Goal: Information Seeking & Learning: Learn about a topic

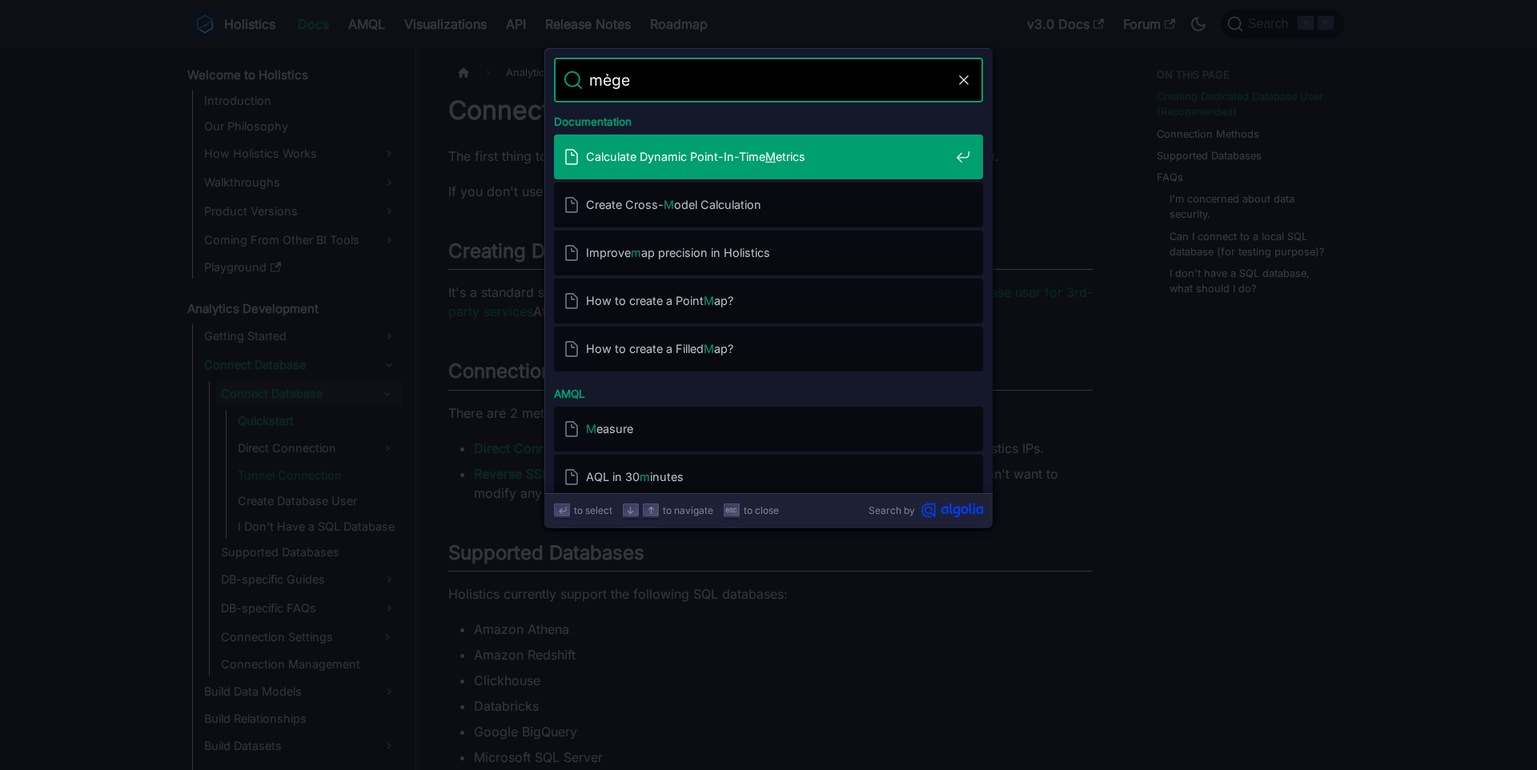
type input "mẻge"
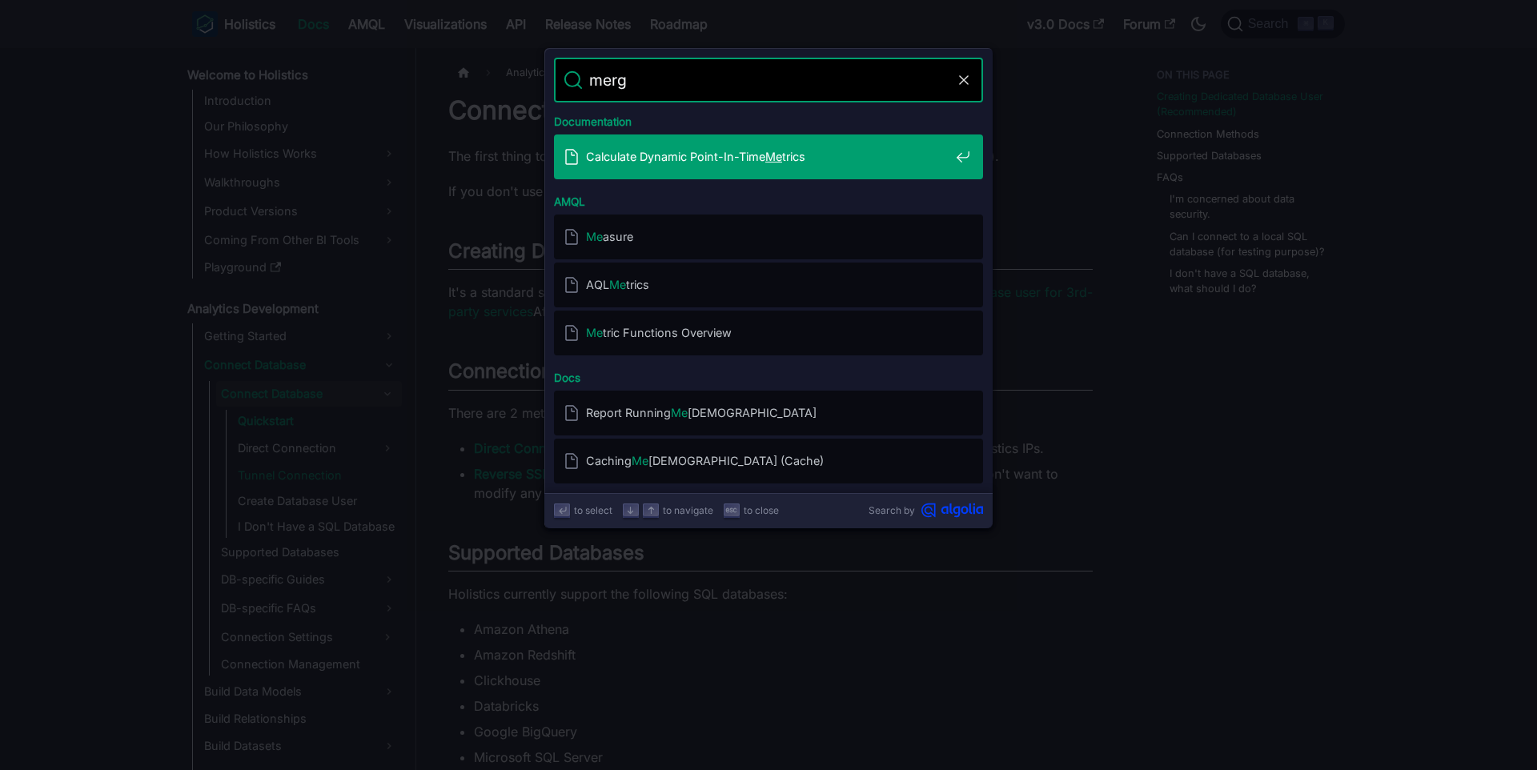
type input "merge"
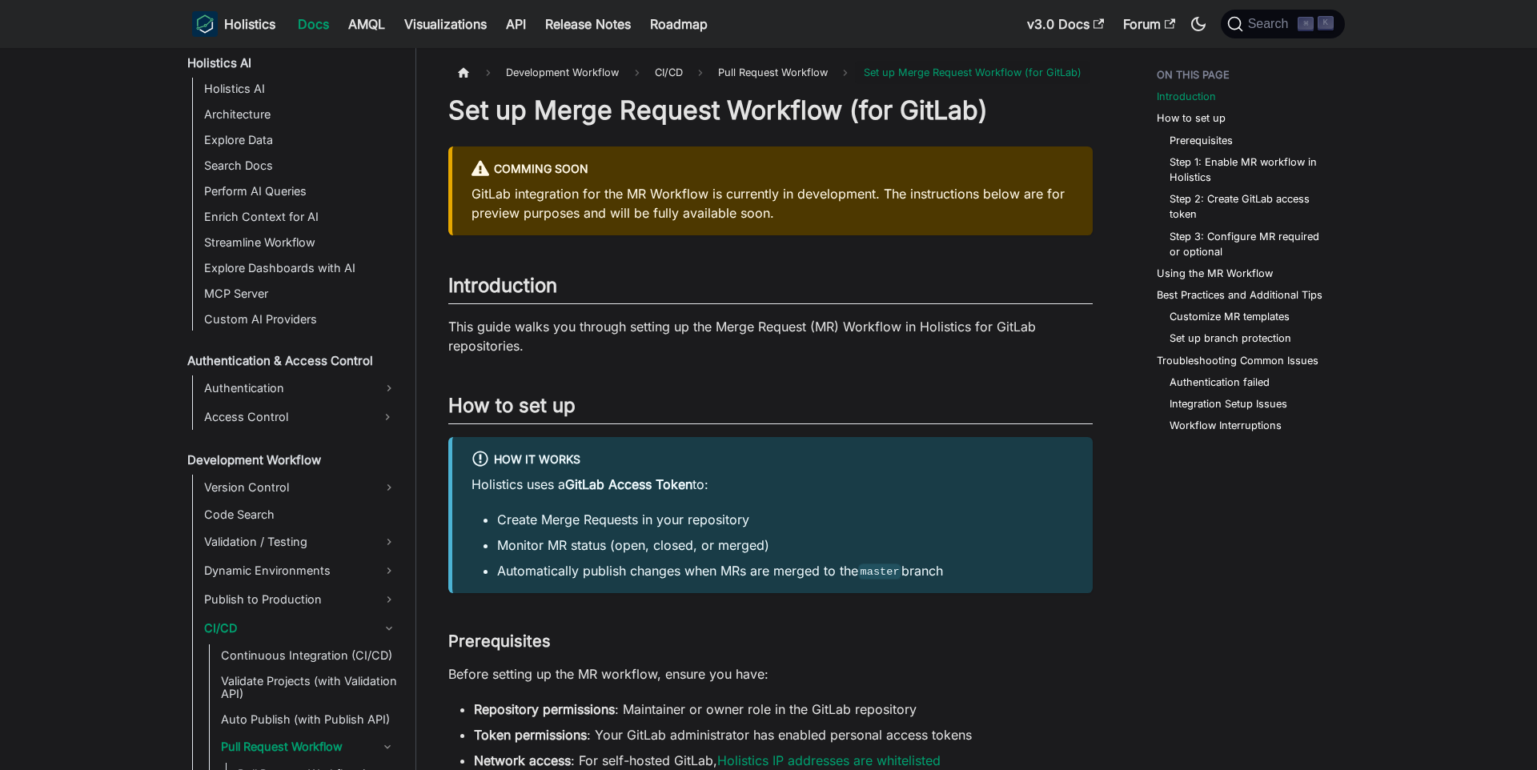
scroll to position [1135, 0]
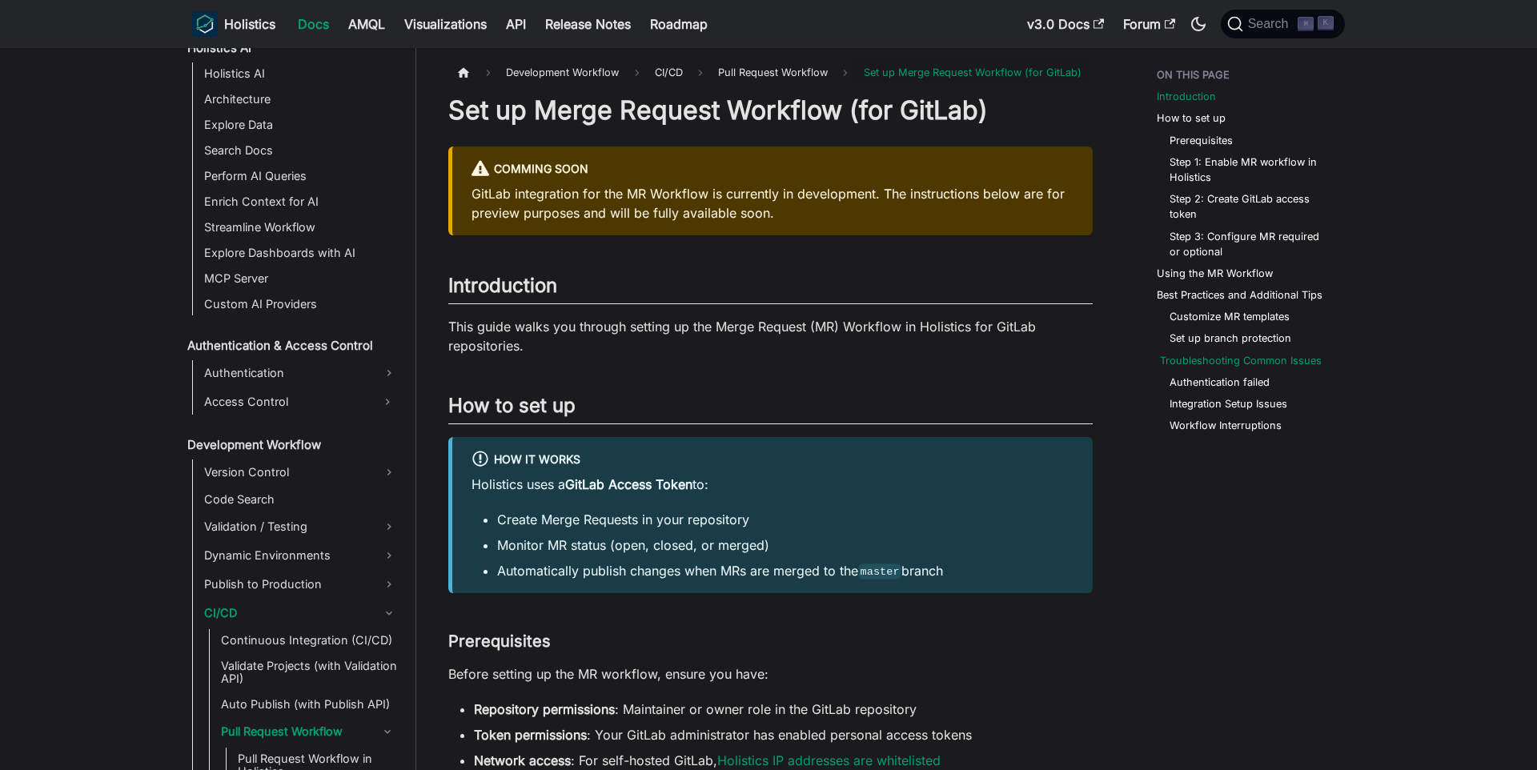
click at [1246, 363] on link "Troubleshooting Common Issues" at bounding box center [1241, 360] width 162 height 15
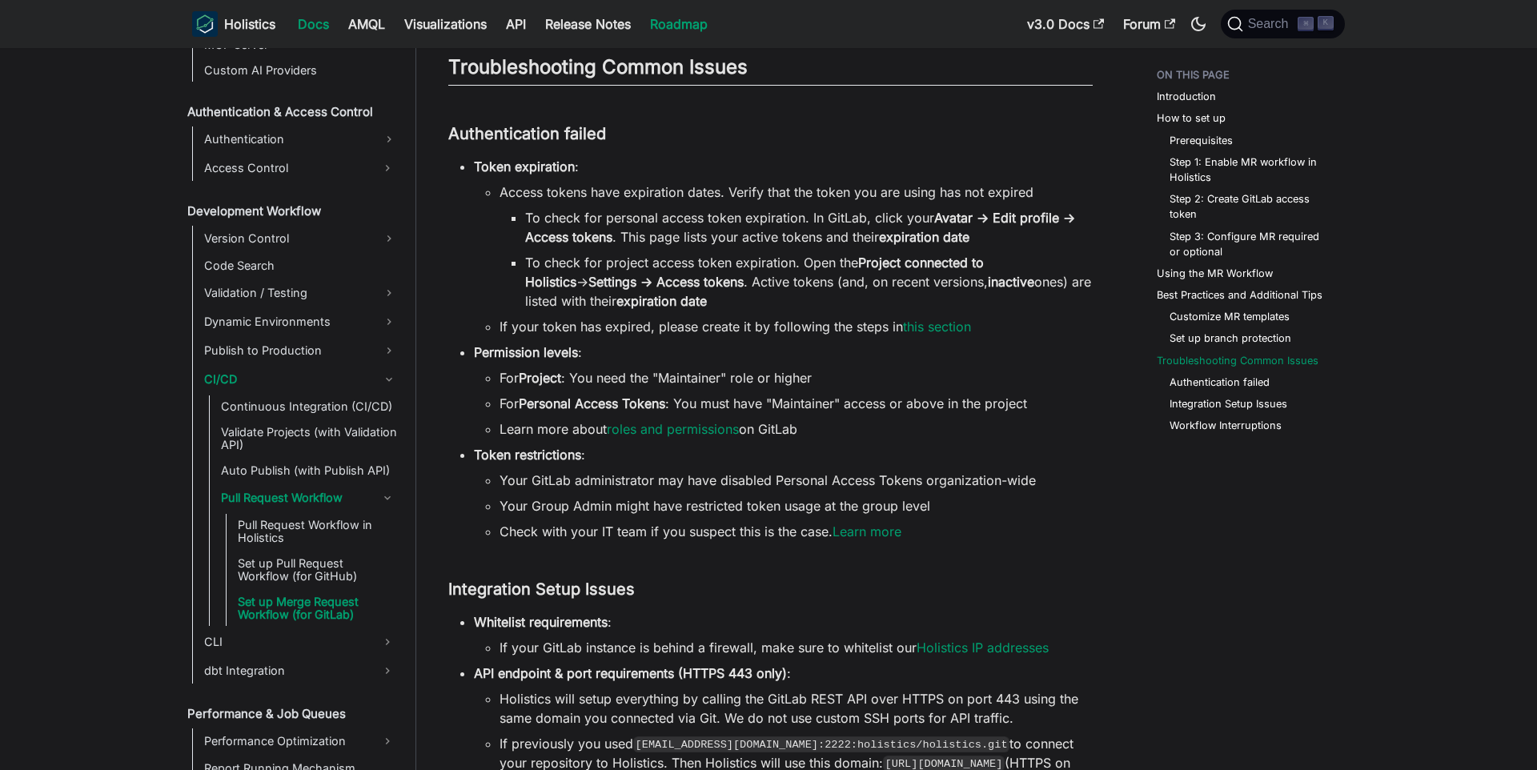
scroll to position [1369, 0]
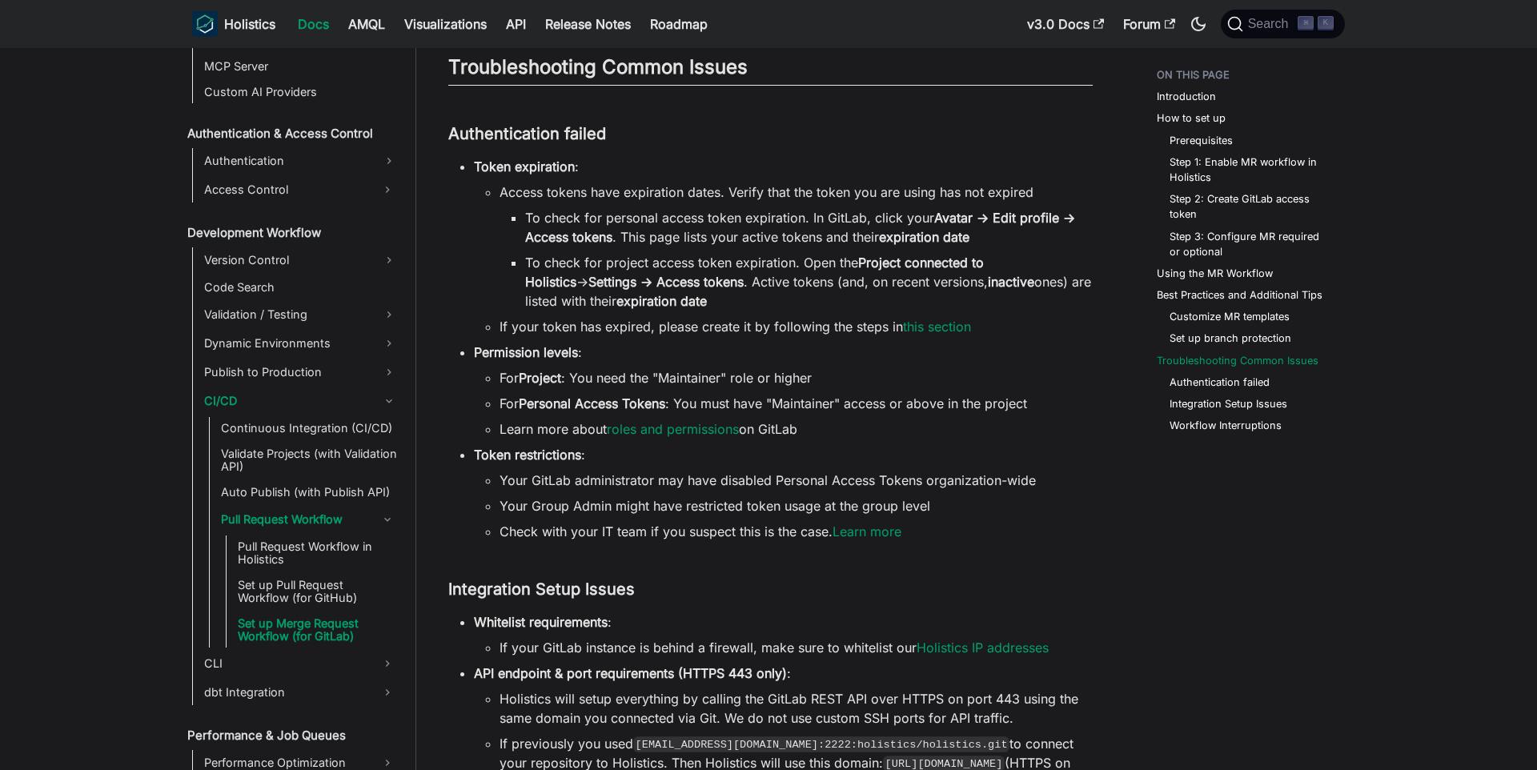
scroll to position [1071, 0]
